Goal: Check status: Check status

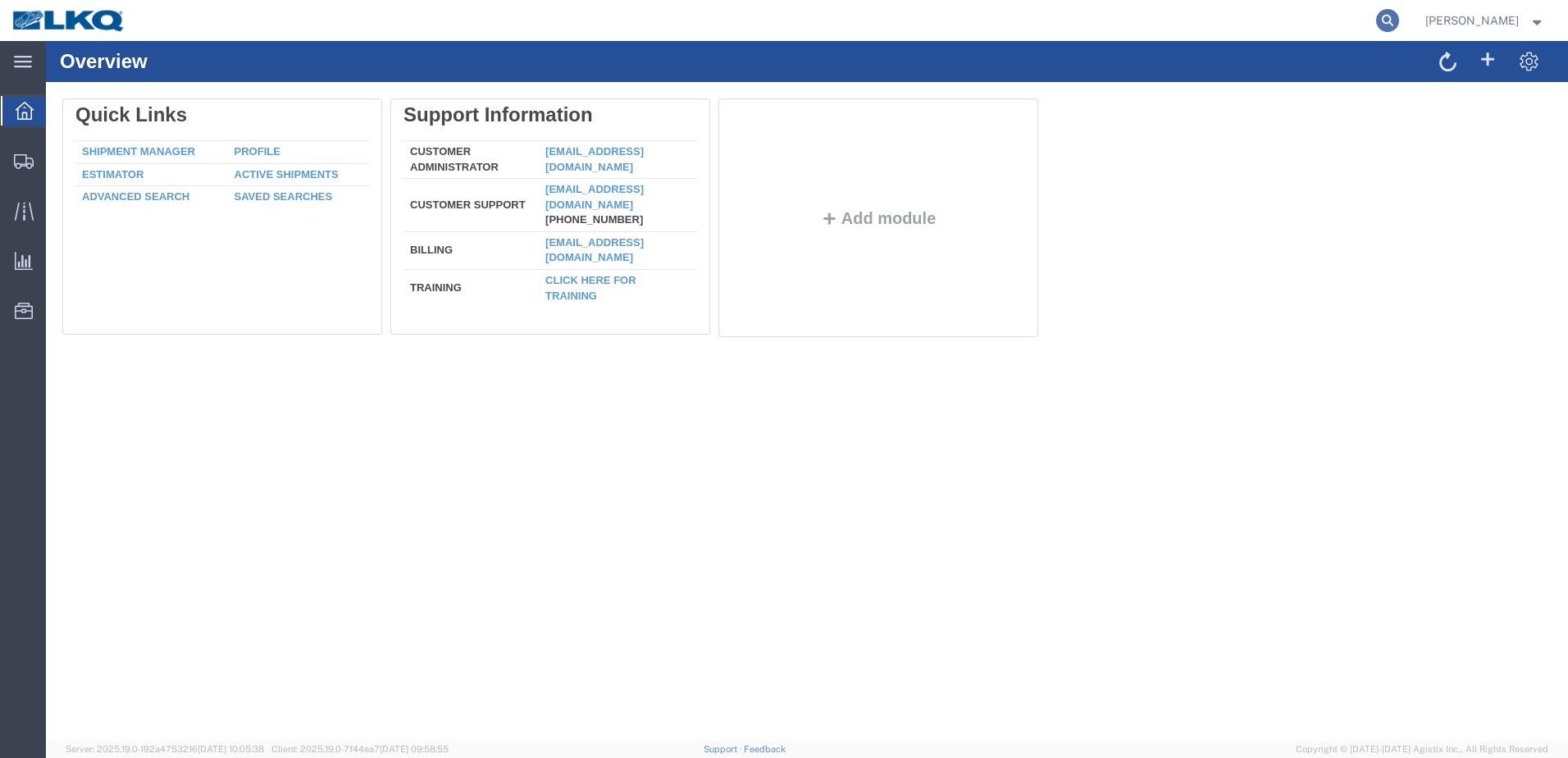
click at [1399, 20] on icon at bounding box center [1387, 20] width 23 height 23
type input "56795761"
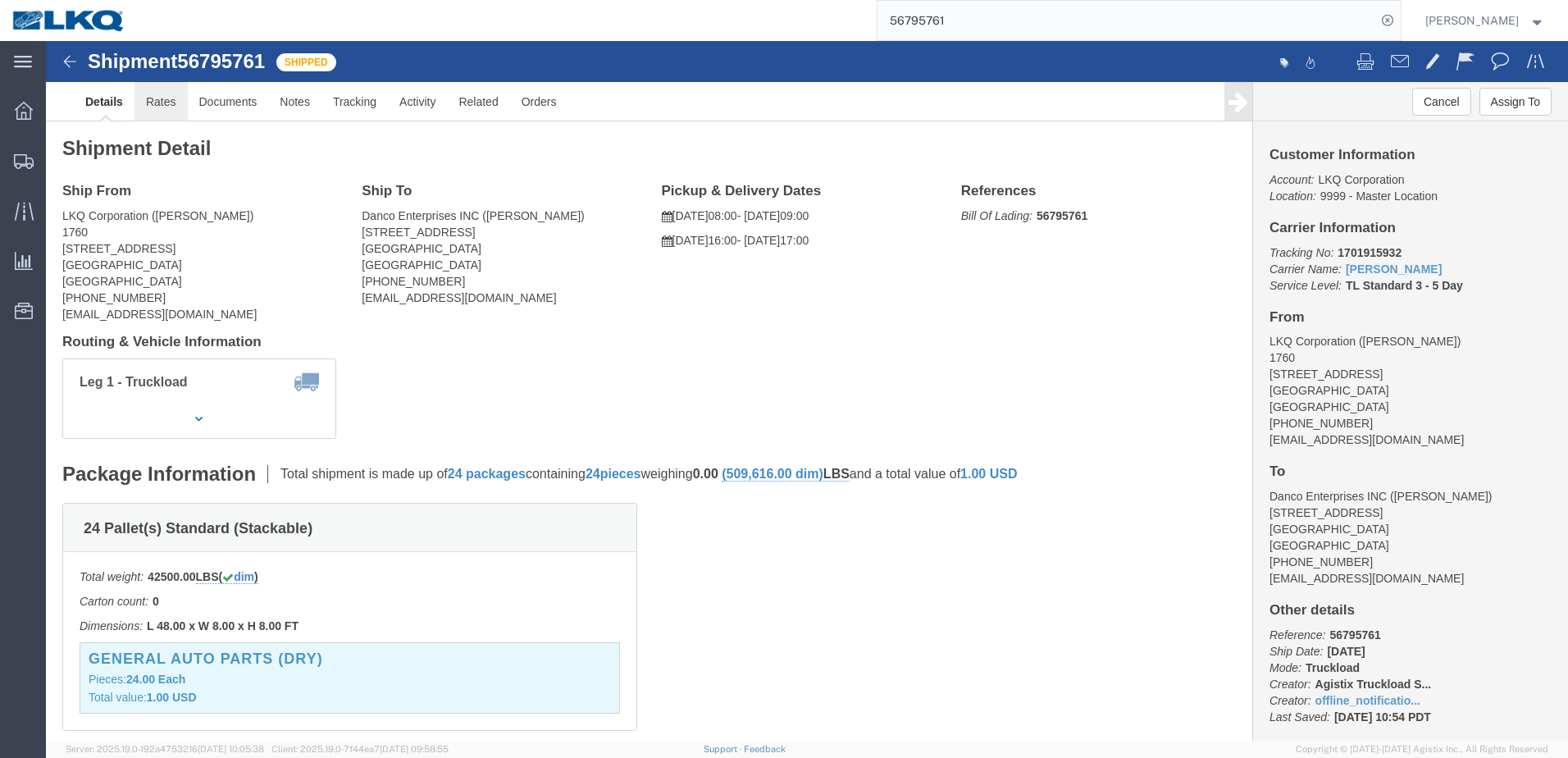
click link "Rates"
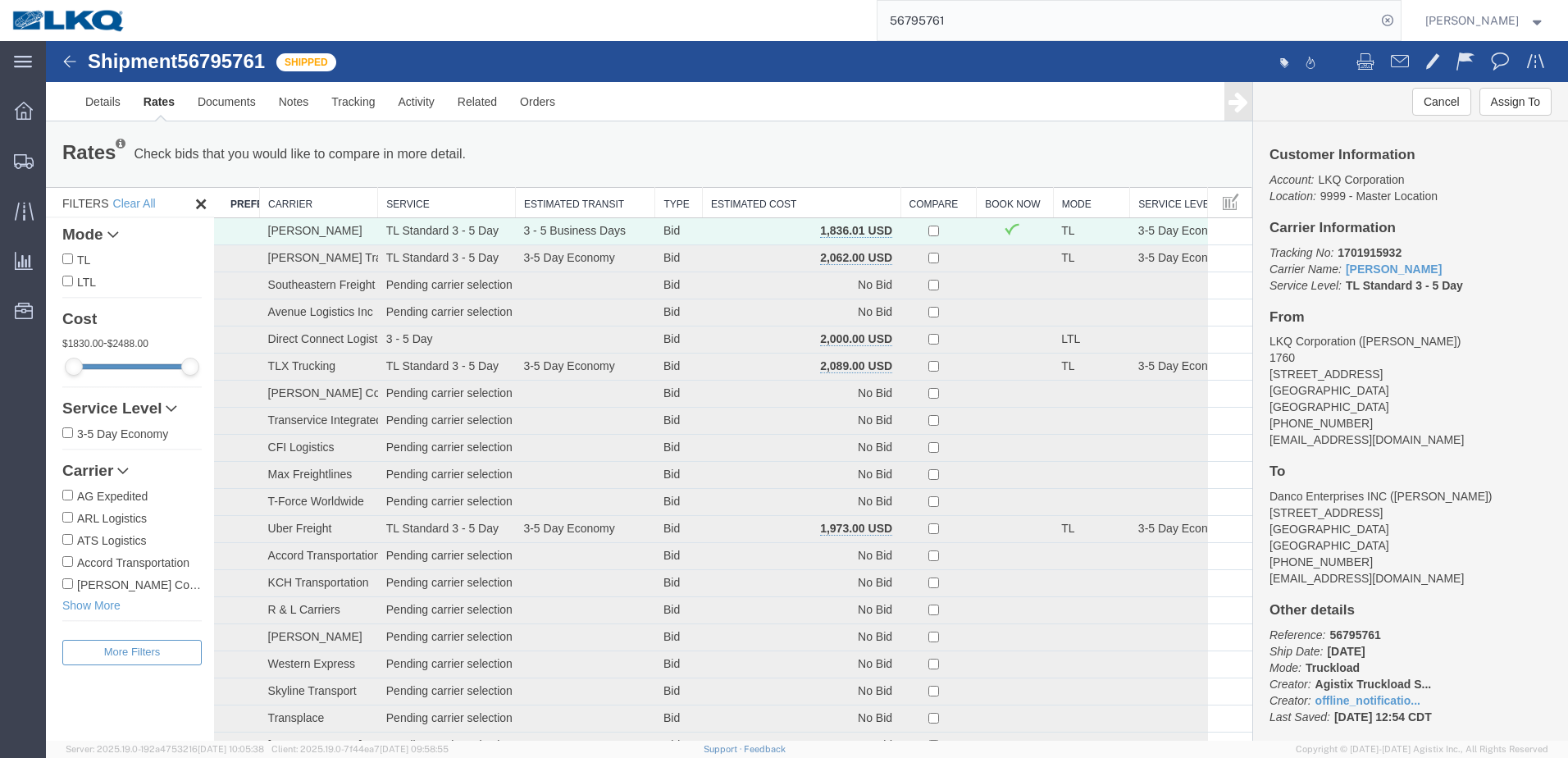
click at [1534, 19] on strong "button" at bounding box center [1537, 20] width 15 height 6
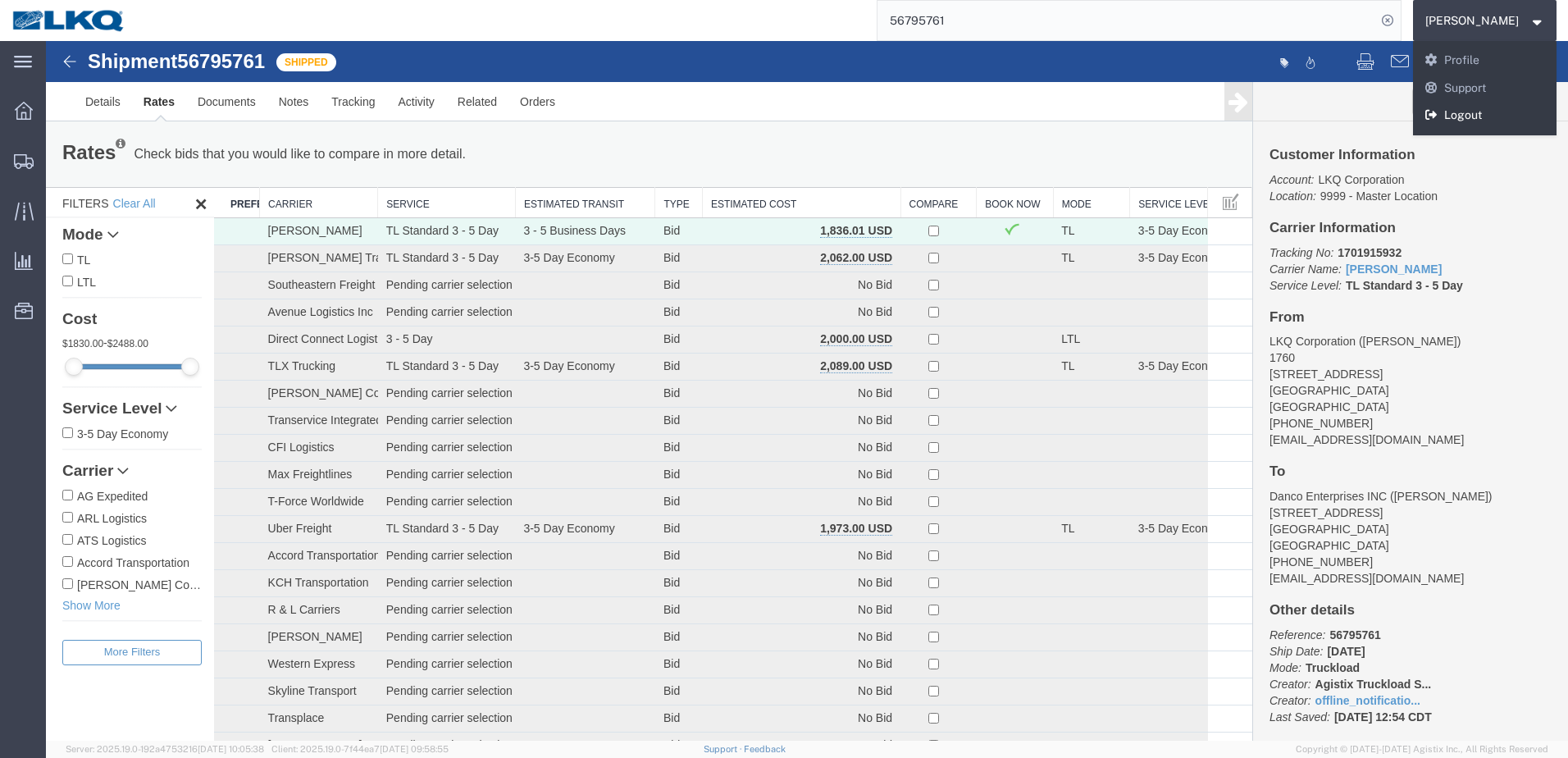
click at [1479, 118] on link "Logout" at bounding box center [1484, 116] width 144 height 28
